Goal: Check status: Check status

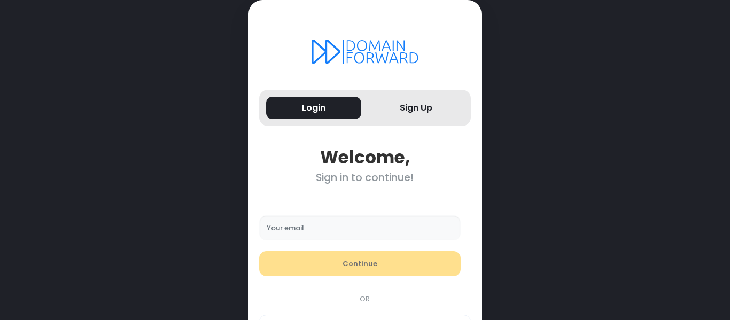
scroll to position [51, 0]
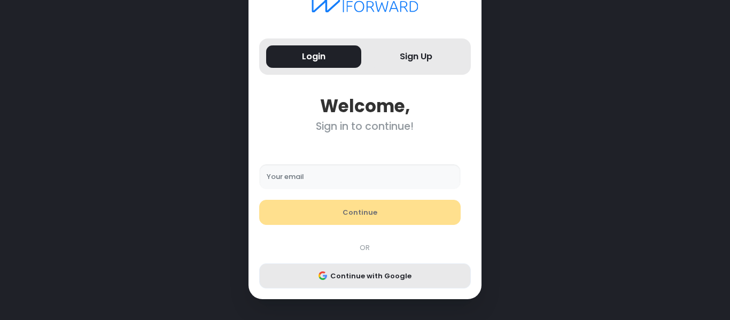
type input "**********"
click at [386, 280] on button "Continue with Google" at bounding box center [365, 277] width 212 height 26
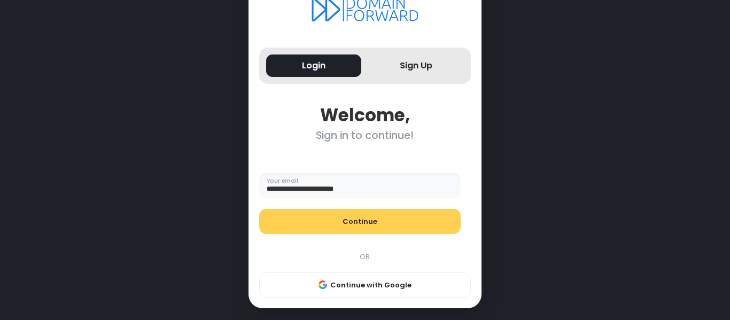
scroll to position [44, 0]
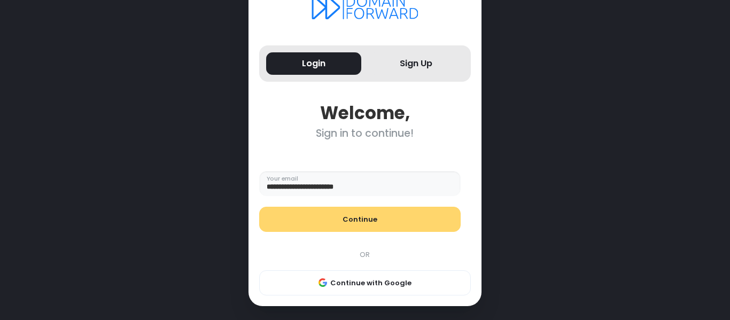
click at [397, 222] on button "Continue" at bounding box center [360, 220] width 202 height 26
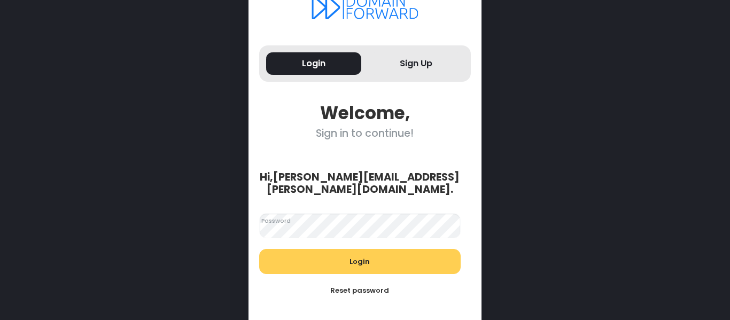
scroll to position [110, 0]
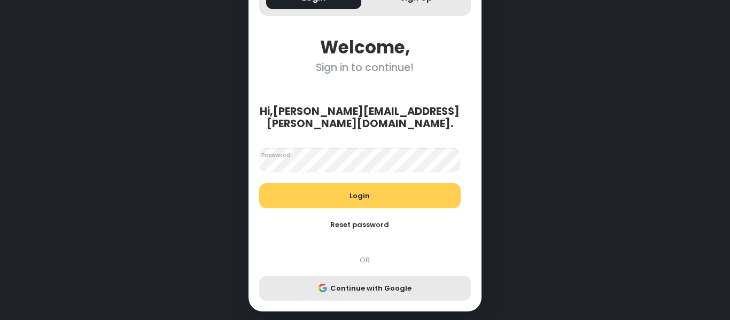
click at [374, 278] on button "Continue with Google" at bounding box center [365, 289] width 212 height 26
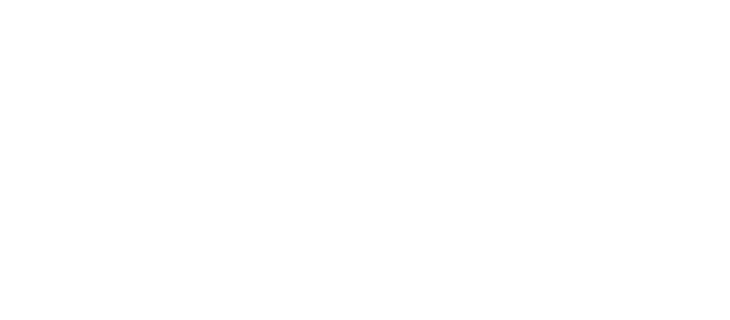
scroll to position [0, 0]
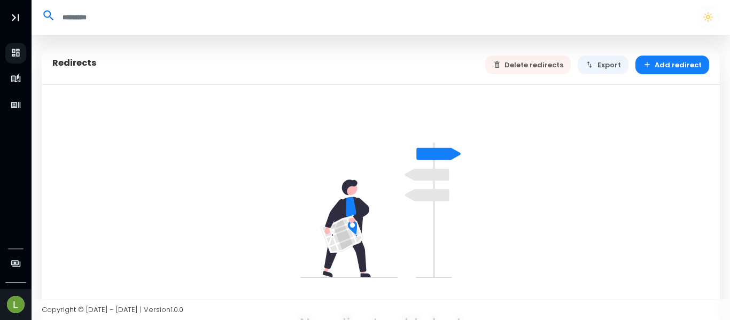
select select "**"
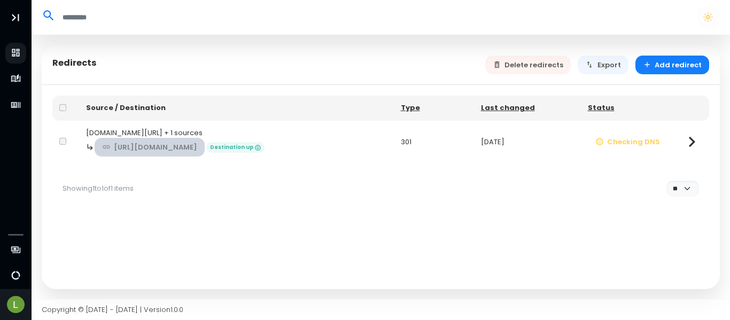
click at [175, 143] on link "[URL][DOMAIN_NAME]" at bounding box center [150, 147] width 111 height 19
click at [133, 130] on div "[DOMAIN_NAME][URL] + 1 sources" at bounding box center [236, 133] width 301 height 11
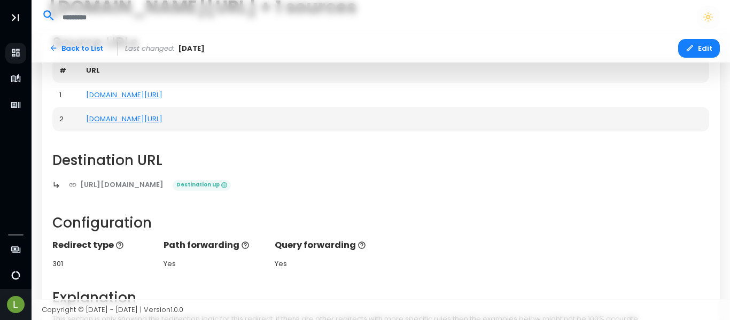
scroll to position [82, 0]
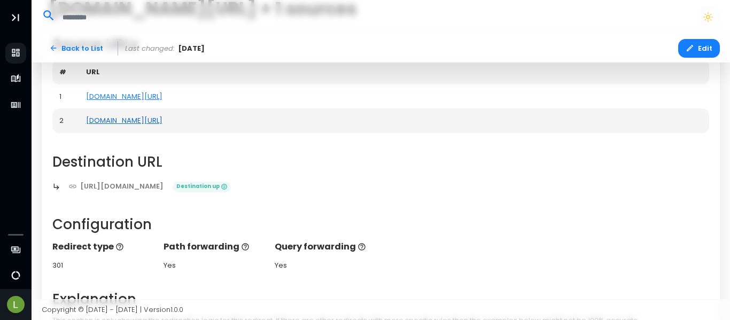
click at [152, 123] on link "[DOMAIN_NAME][URL]" at bounding box center [124, 121] width 76 height 10
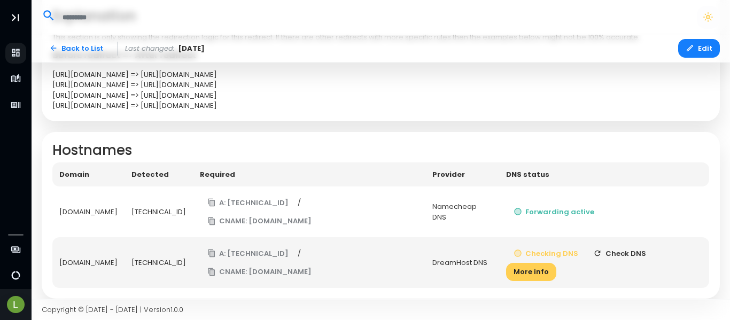
scroll to position [375, 0]
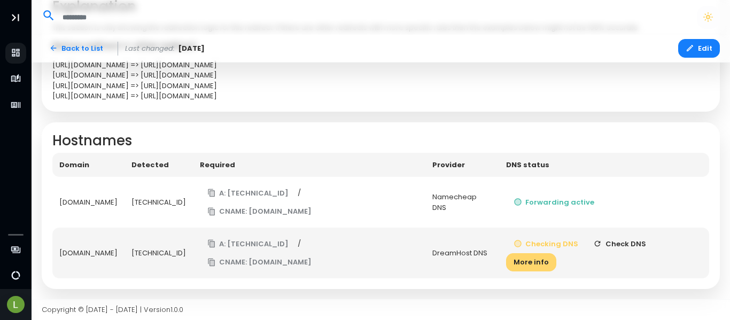
click at [556, 259] on button "More info" at bounding box center [531, 262] width 50 height 19
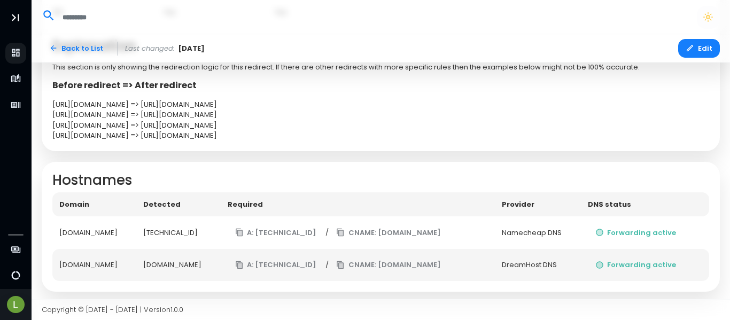
scroll to position [336, 0]
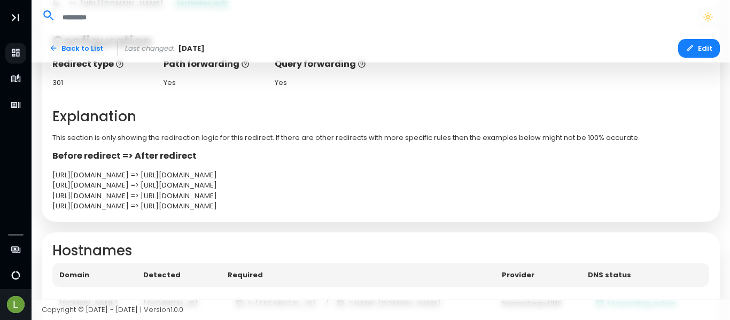
scroll to position [338, 0]
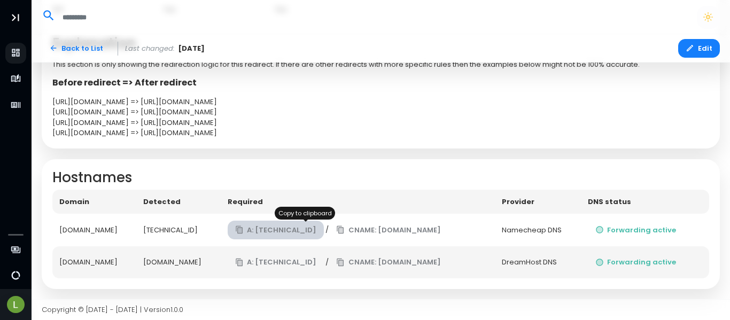
click at [297, 230] on button "A: [TECHNICAL_ID]" at bounding box center [276, 230] width 97 height 19
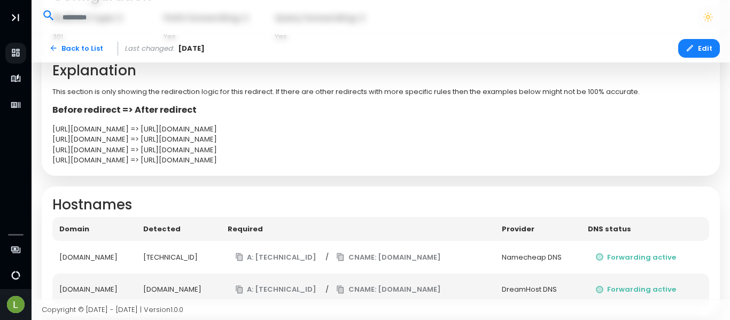
scroll to position [338, 0]
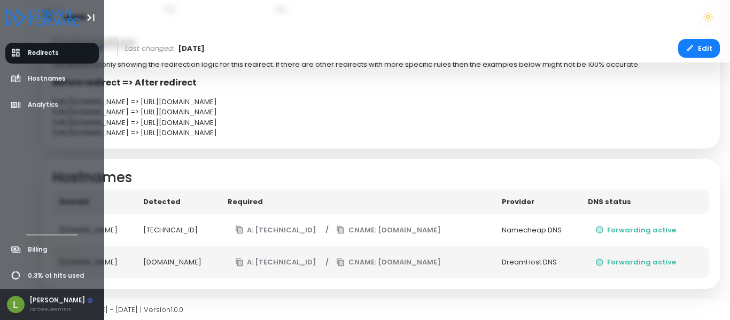
click at [16, 305] on img at bounding box center [16, 305] width 18 height 18
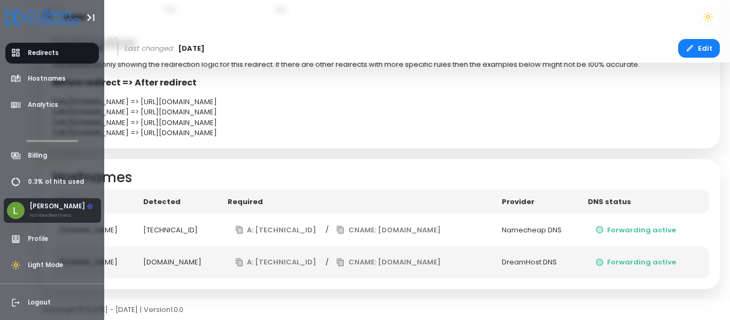
click at [16, 305] on icon "aside-bottom-user-menu-2" at bounding box center [16, 303] width 11 height 11
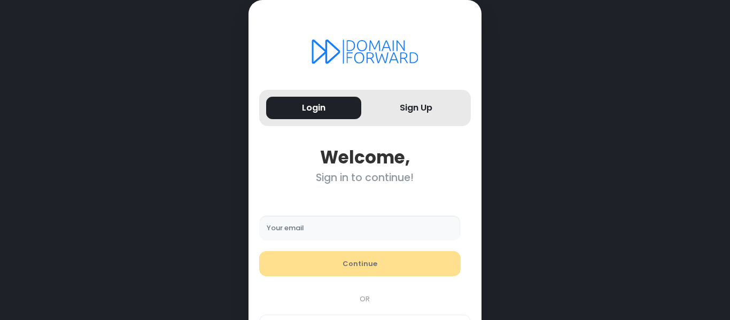
type input "**********"
